Goal: Information Seeking & Learning: Understand process/instructions

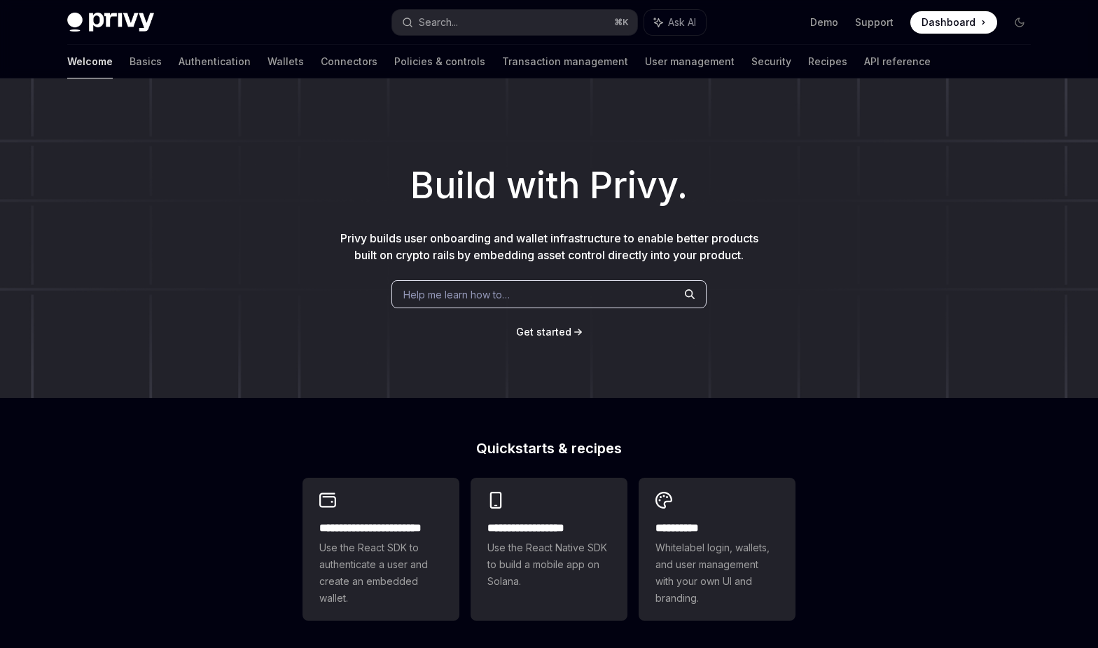
click at [955, 29] on span "Dashboard" at bounding box center [948, 22] width 54 height 14
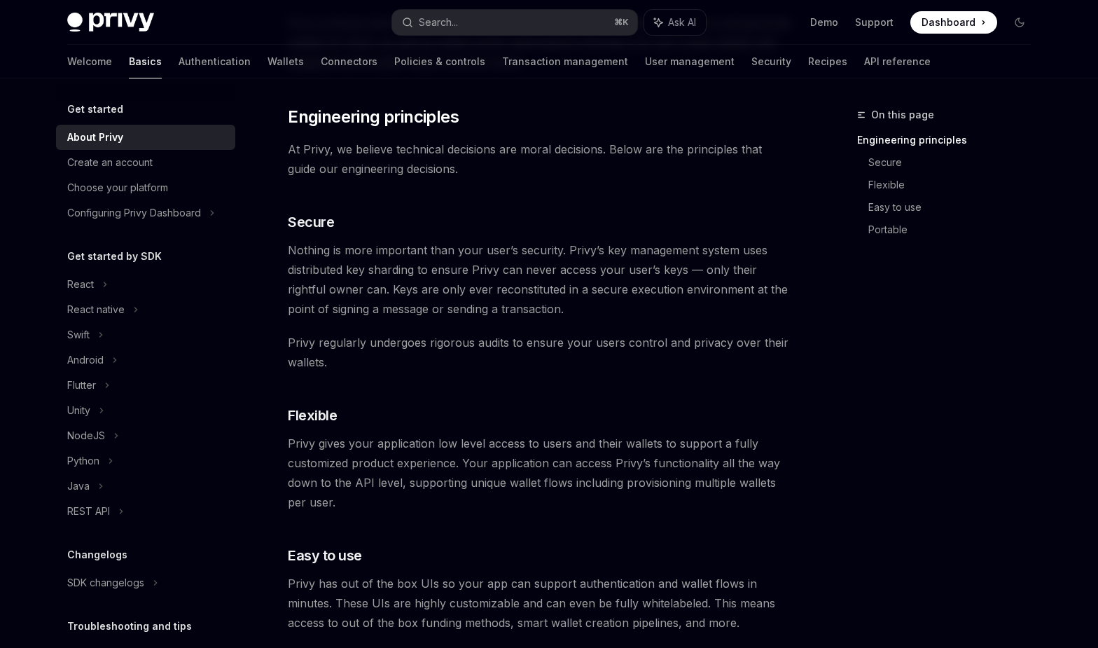
scroll to position [606, 0]
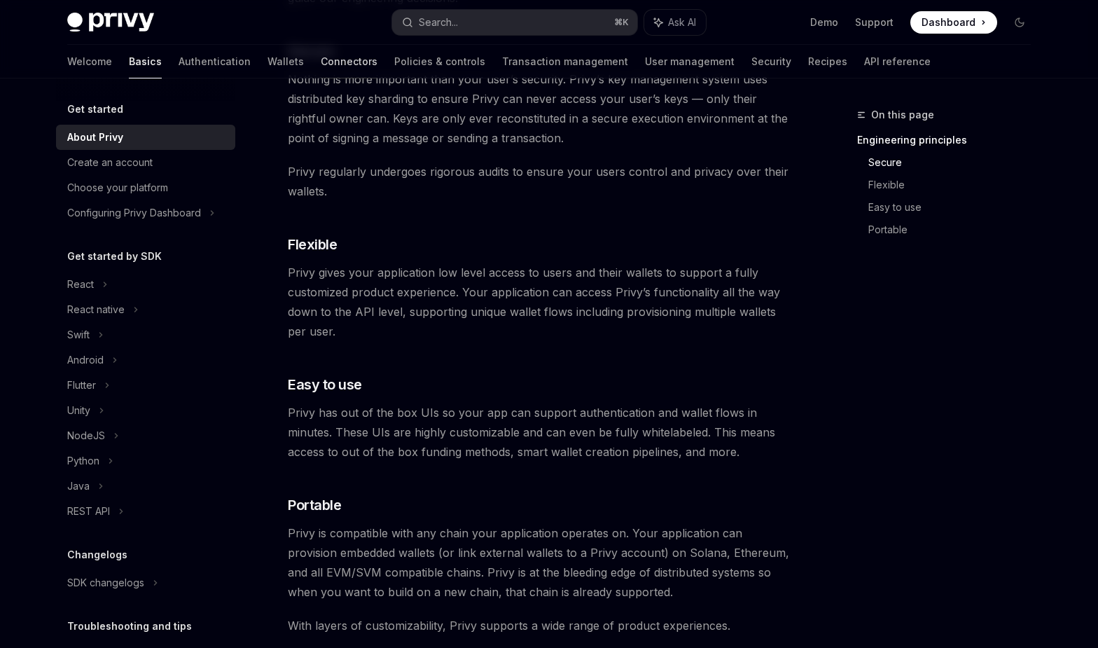
click at [321, 62] on link "Connectors" at bounding box center [349, 62] width 57 height 34
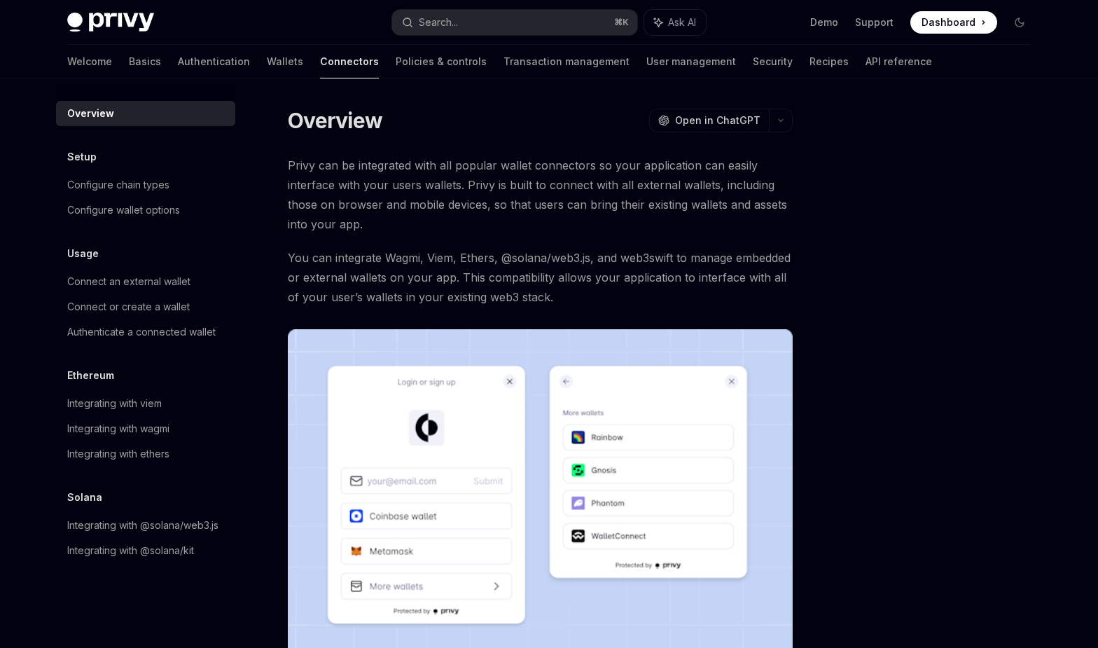
scroll to position [250, 0]
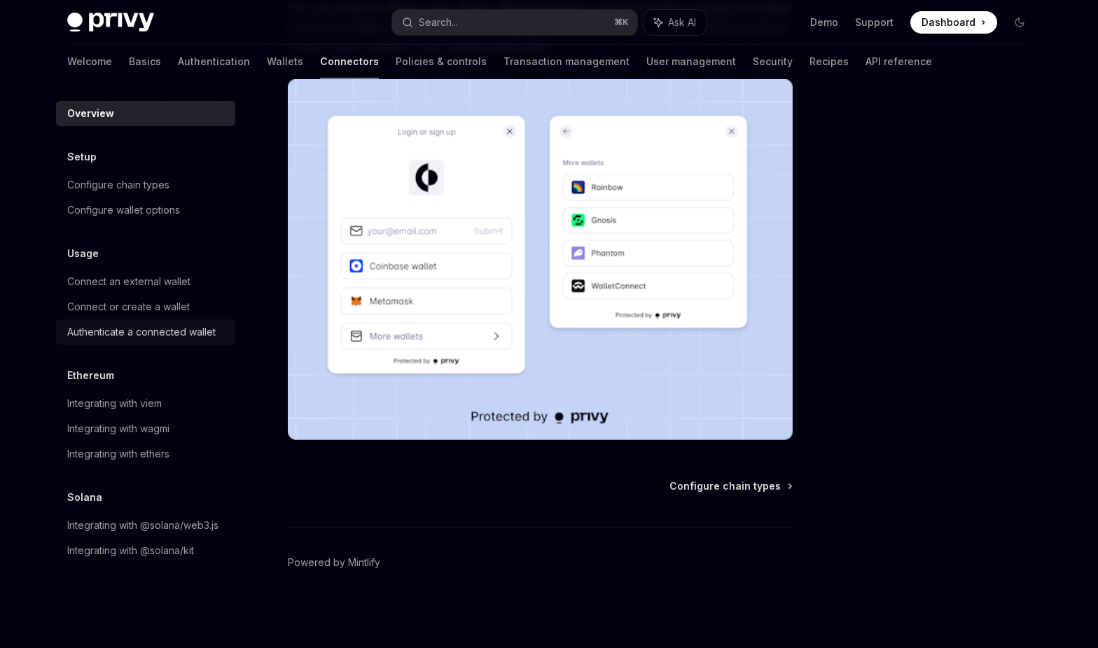
click at [151, 335] on div "Authenticate a connected wallet" at bounding box center [141, 331] width 148 height 17
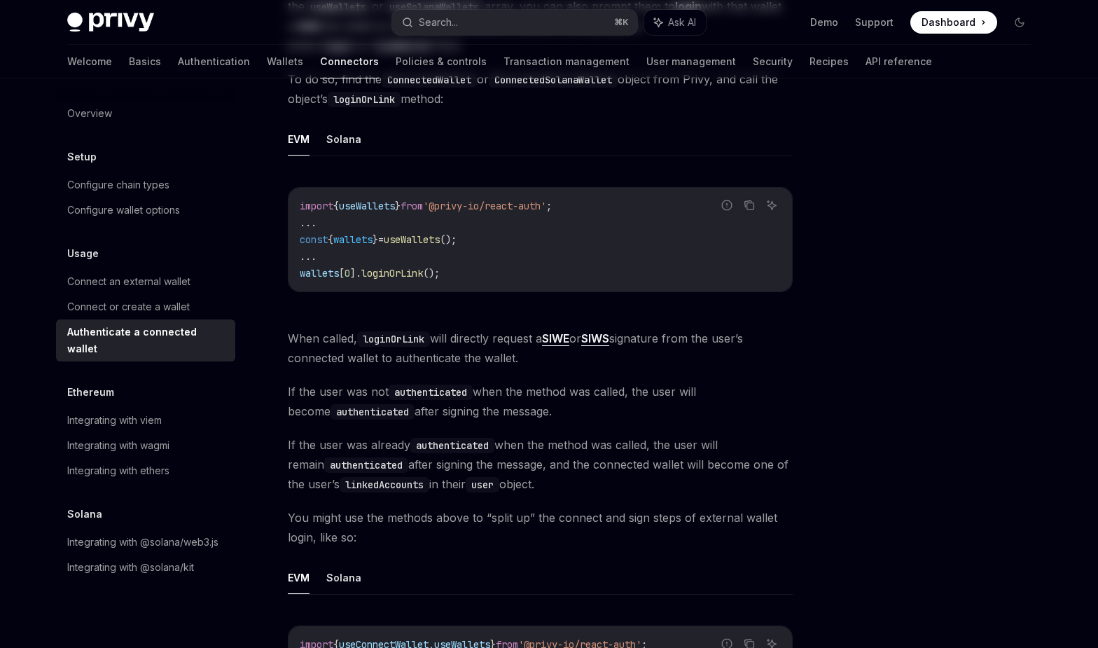
type textarea "*"
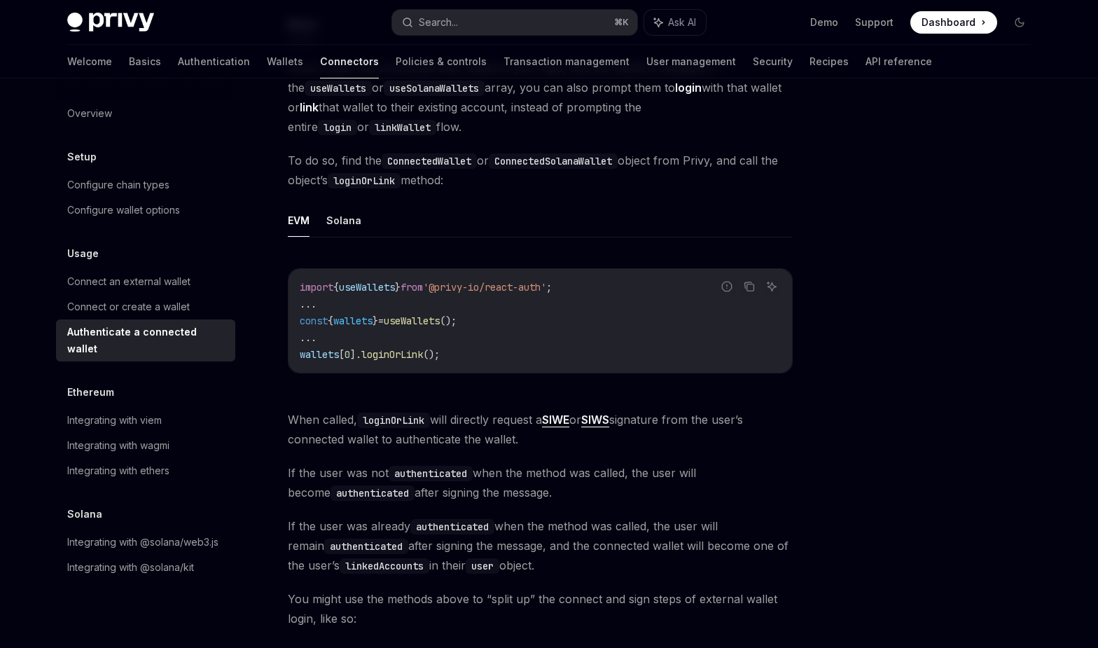
scroll to position [634, 0]
